Goal: Task Accomplishment & Management: Manage account settings

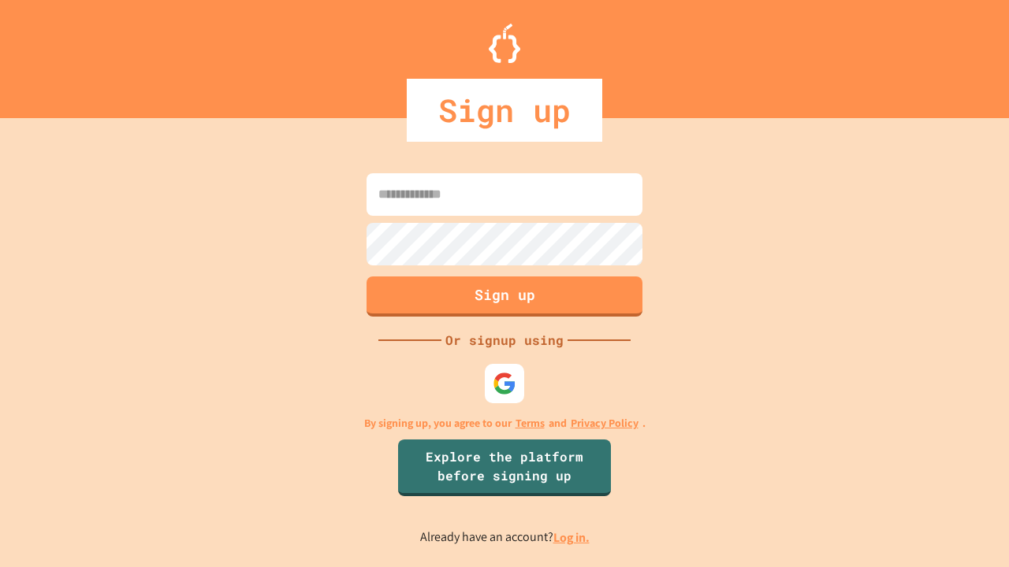
click at [572, 538] on link "Log in." at bounding box center [571, 538] width 36 height 17
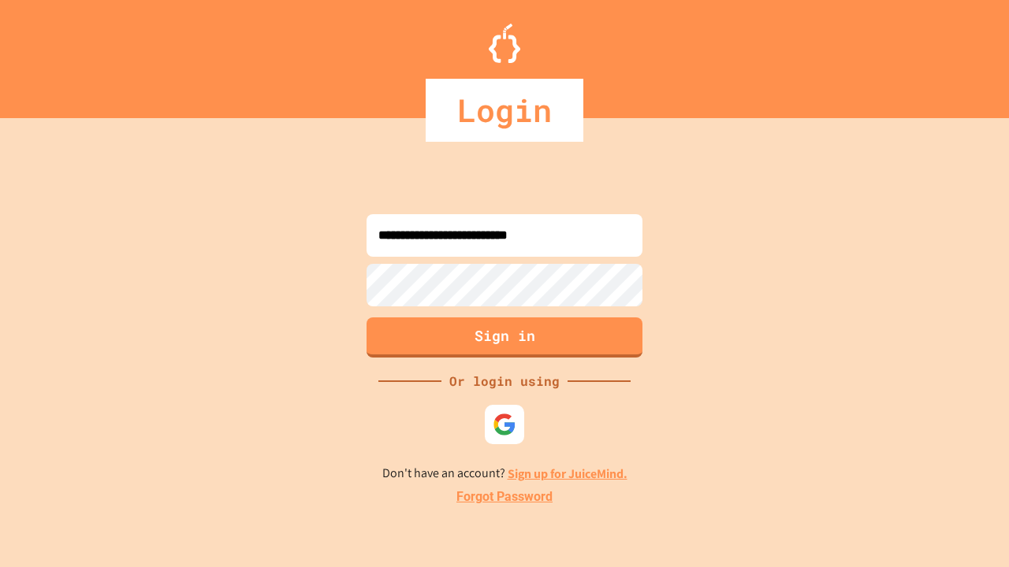
type input "**********"
